Goal: Task Accomplishment & Management: Use online tool/utility

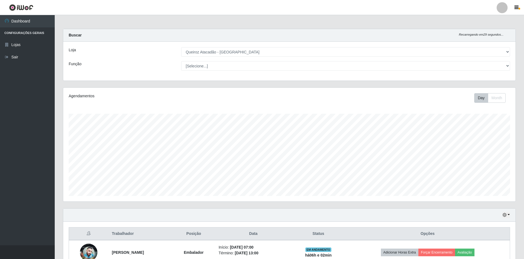
select select "517"
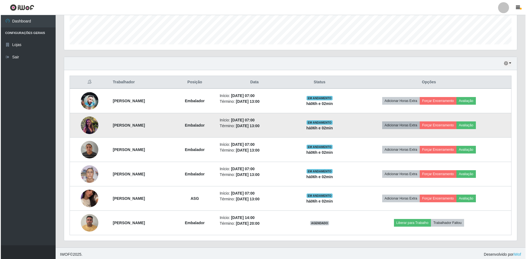
scroll to position [154, 0]
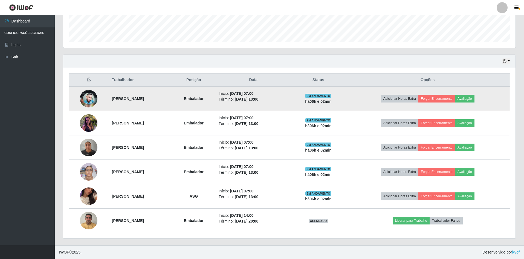
click at [141, 100] on strong "[PERSON_NAME]" at bounding box center [128, 98] width 32 height 4
click at [449, 98] on button "Forçar Encerramento" at bounding box center [437, 99] width 37 height 8
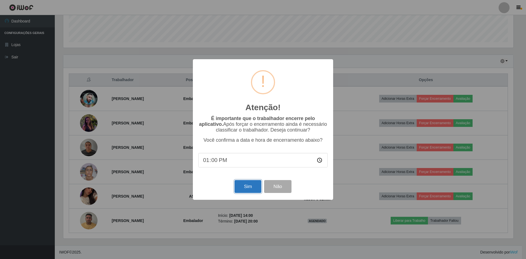
click at [247, 190] on button "Sim" at bounding box center [247, 186] width 27 height 13
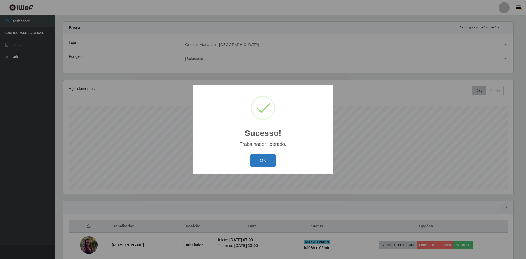
click at [265, 160] on button "OK" at bounding box center [262, 160] width 25 height 13
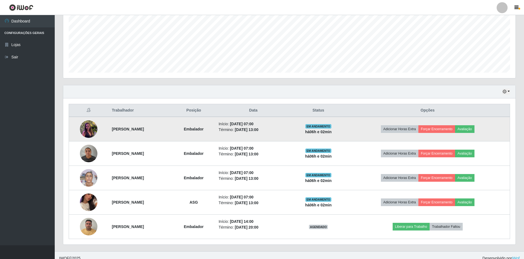
scroll to position [129, 0]
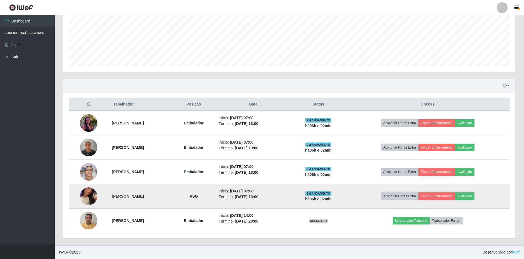
click at [133, 199] on td "[PERSON_NAME]" at bounding box center [141, 196] width 64 height 24
click at [449, 195] on button "Forçar Encerramento" at bounding box center [437, 196] width 37 height 8
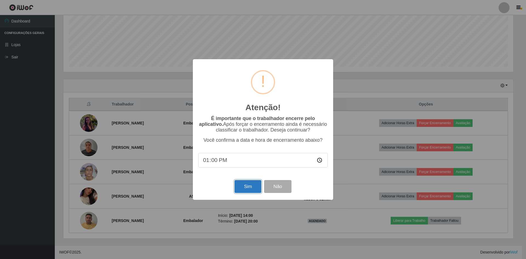
click at [244, 188] on button "Sim" at bounding box center [247, 186] width 27 height 13
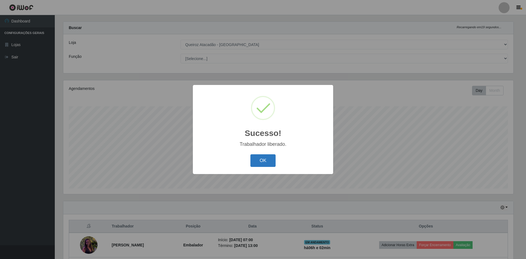
click at [257, 160] on button "OK" at bounding box center [262, 160] width 25 height 13
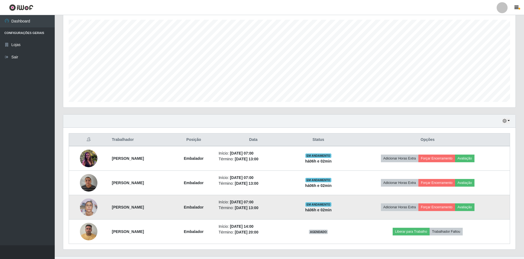
scroll to position [105, 0]
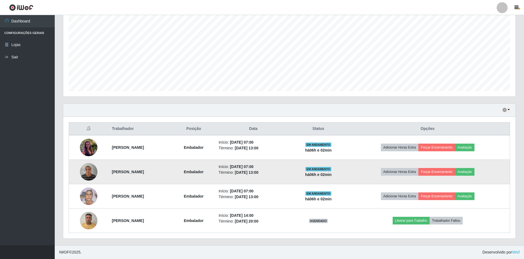
click at [164, 175] on td "[PERSON_NAME]" at bounding box center [141, 172] width 64 height 24
click at [455, 171] on button "Forçar Encerramento" at bounding box center [437, 172] width 37 height 8
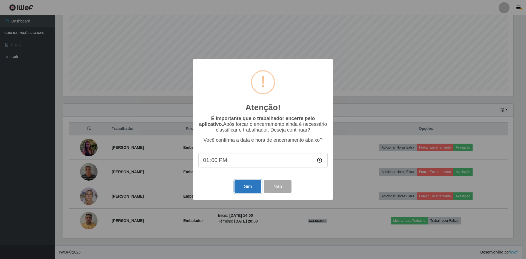
click at [250, 184] on button "Sim" at bounding box center [247, 186] width 27 height 13
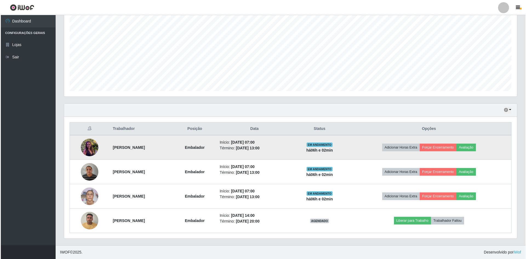
scroll to position [0, 0]
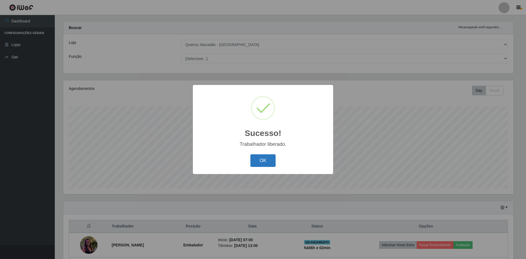
click at [266, 164] on button "OK" at bounding box center [262, 160] width 25 height 13
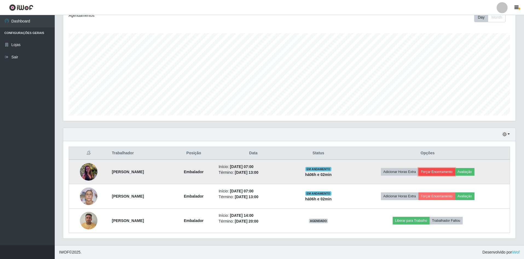
click at [451, 169] on button "Forçar Encerramento" at bounding box center [437, 172] width 37 height 8
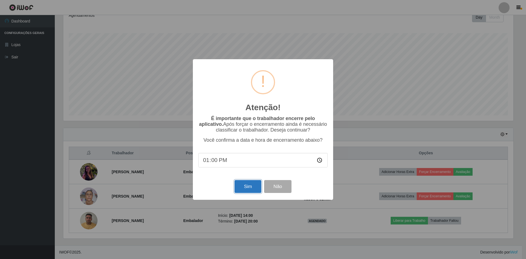
click at [243, 187] on button "Sim" at bounding box center [247, 186] width 27 height 13
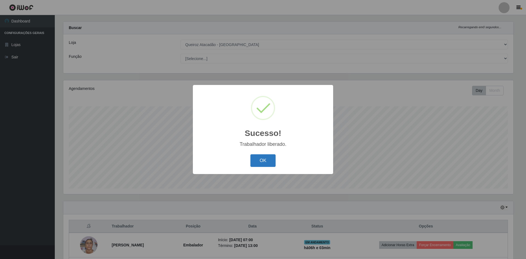
click at [269, 158] on button "OK" at bounding box center [262, 160] width 25 height 13
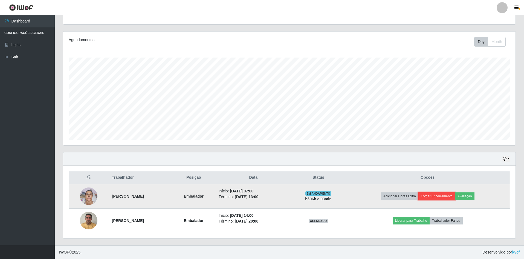
click at [449, 197] on button "Forçar Encerramento" at bounding box center [437, 196] width 37 height 8
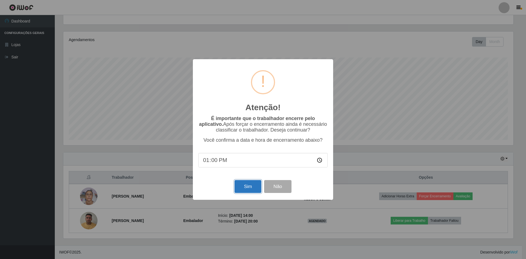
click at [252, 187] on button "Sim" at bounding box center [247, 186] width 27 height 13
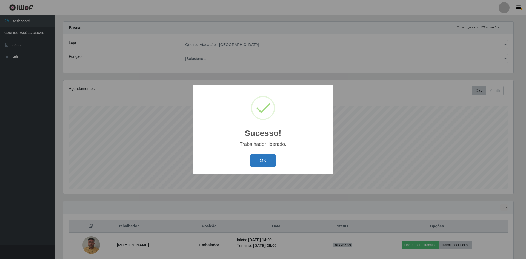
click at [266, 160] on button "OK" at bounding box center [262, 160] width 25 height 13
